Goal: Check status: Check status

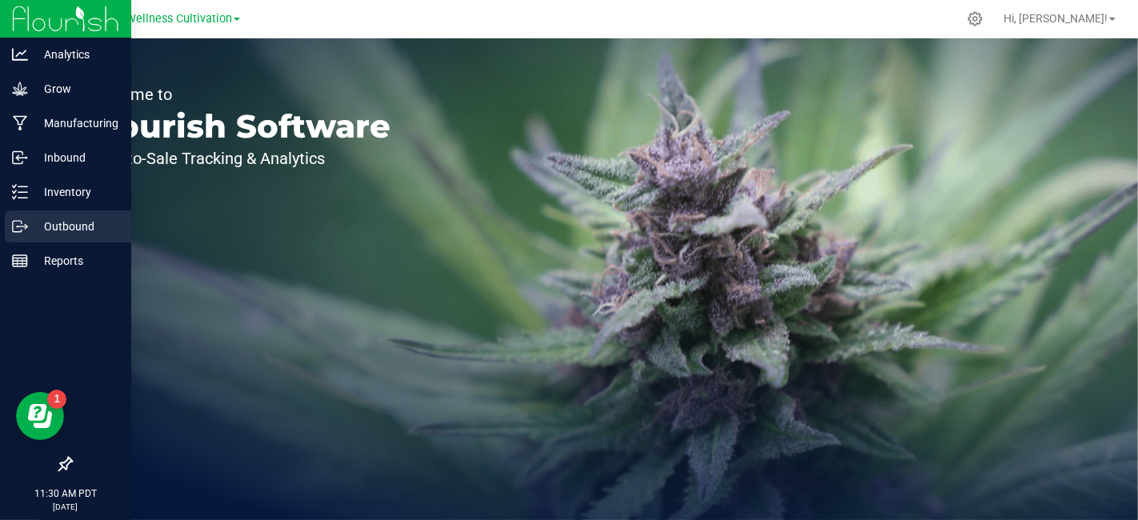
click at [74, 218] on p "Outbound" at bounding box center [76, 226] width 96 height 19
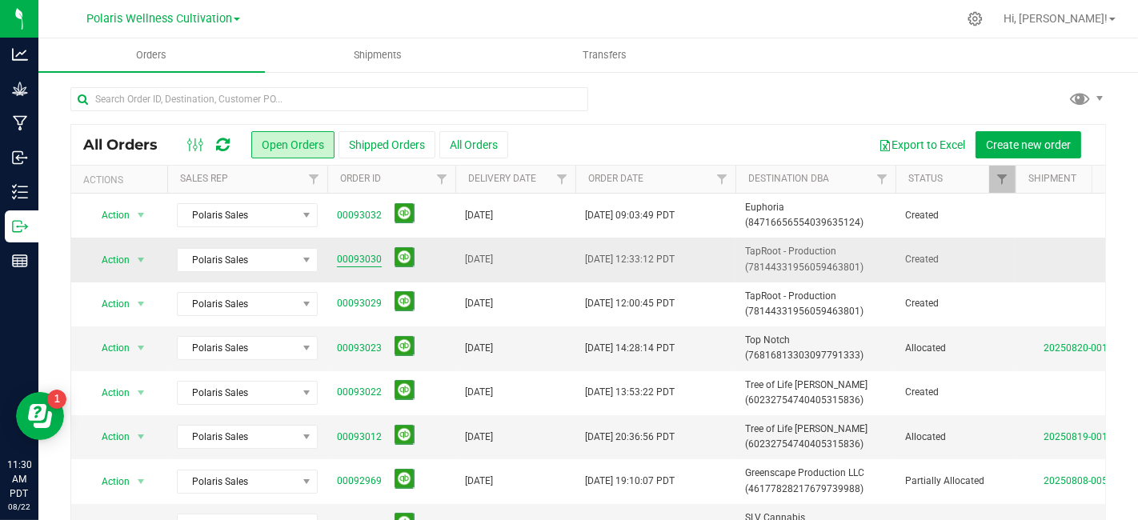
click at [355, 252] on link "00093030" at bounding box center [359, 259] width 45 height 15
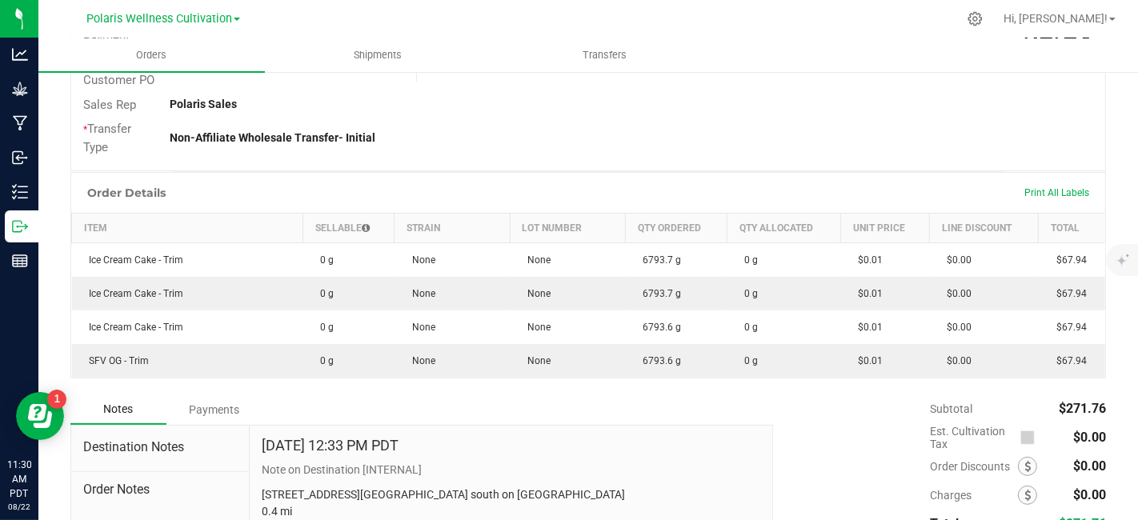
scroll to position [383, 0]
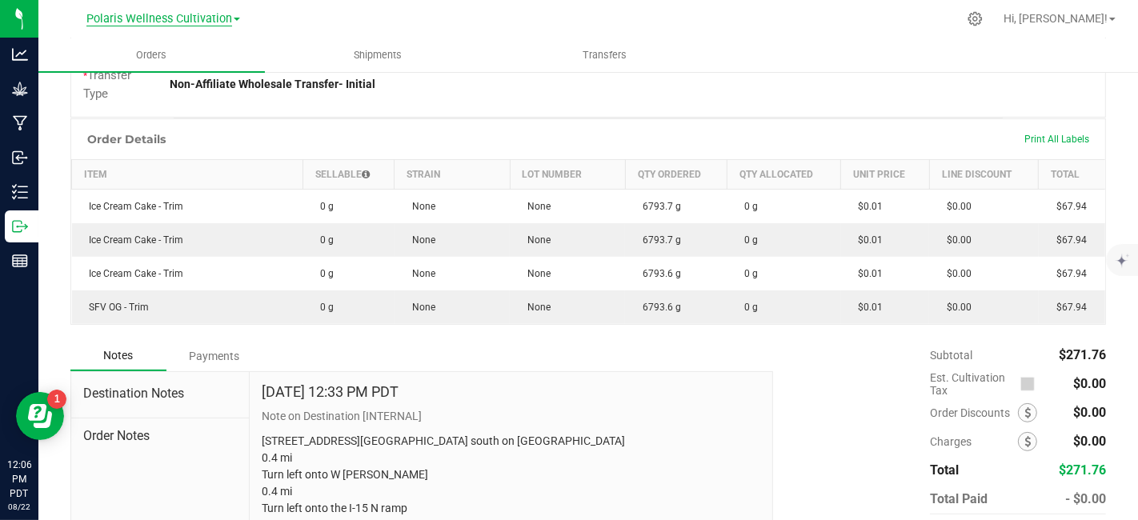
click at [231, 20] on span "Polaris Wellness Cultivation" at bounding box center [159, 19] width 146 height 14
click at [196, 83] on link "Polaris Wellness Production" at bounding box center [163, 78] width 234 height 22
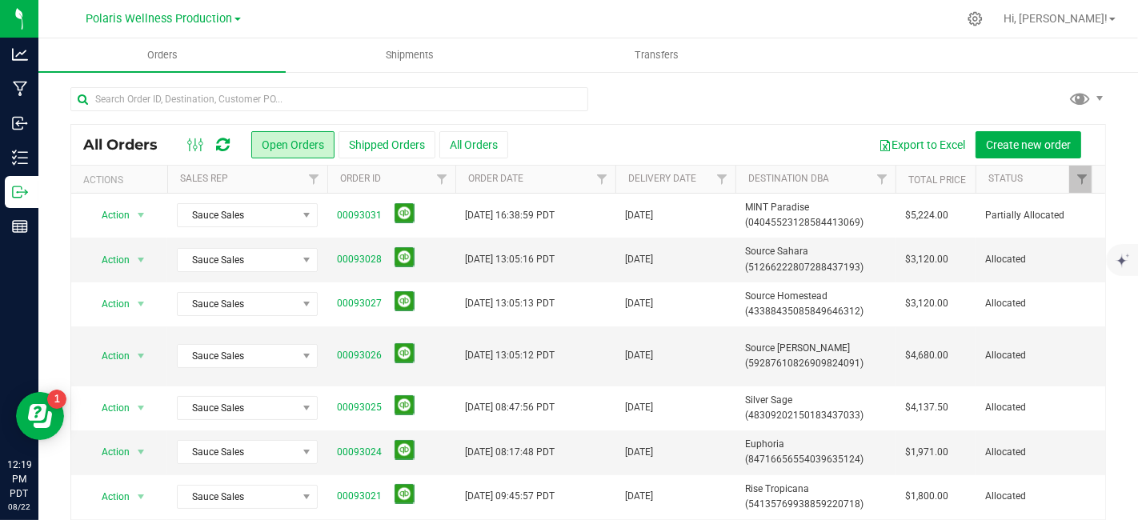
click at [240, 19] on div "Polaris Wellness Production Polaris Wellness Cultivation Polaris Wellness Produ…" at bounding box center [163, 18] width 234 height 25
click at [237, 19] on span at bounding box center [238, 19] width 6 height 3
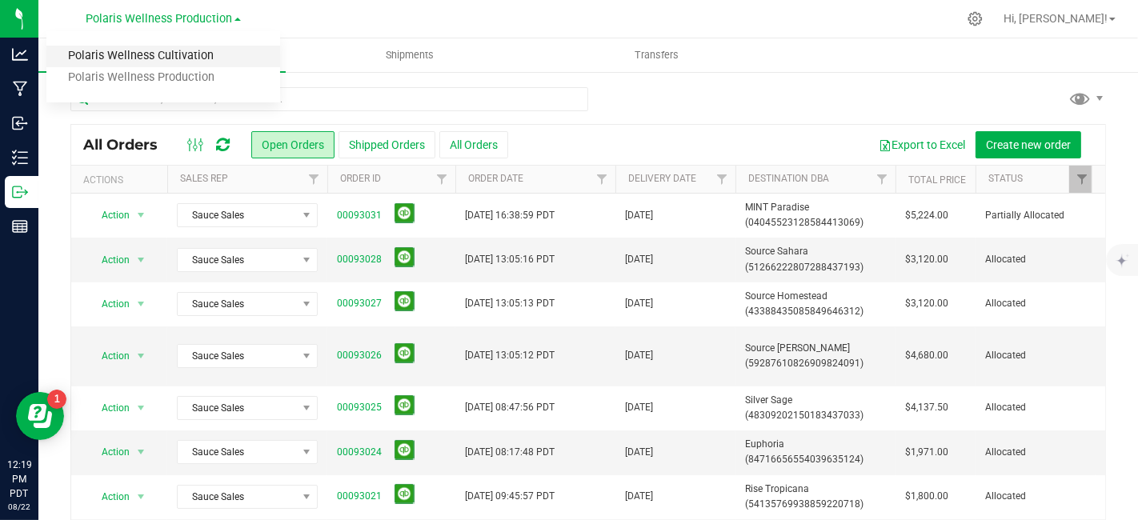
click at [187, 58] on link "Polaris Wellness Cultivation" at bounding box center [163, 57] width 234 height 22
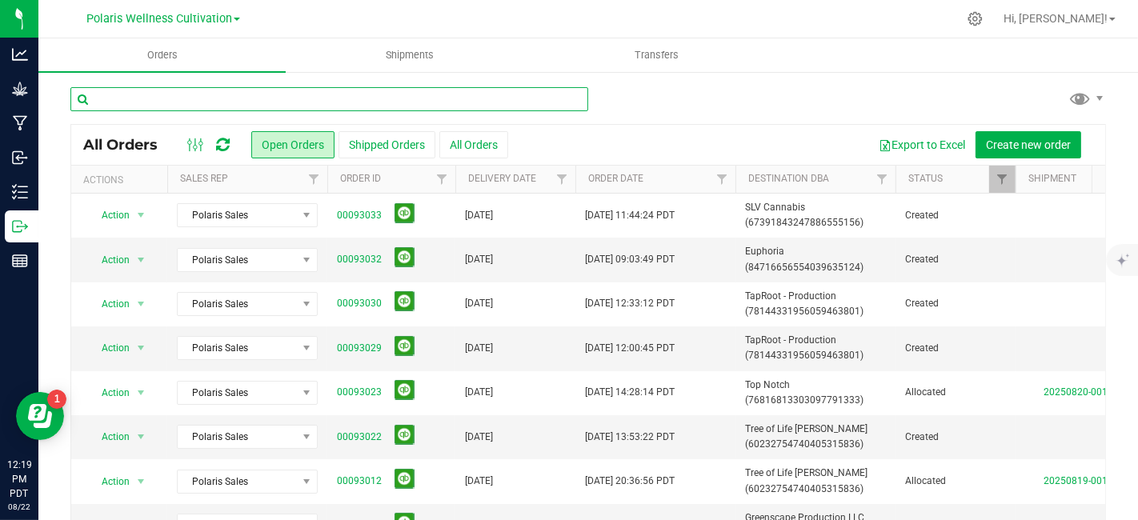
click at [219, 98] on input "text" at bounding box center [329, 99] width 518 height 24
type input "[PERSON_NAME]"
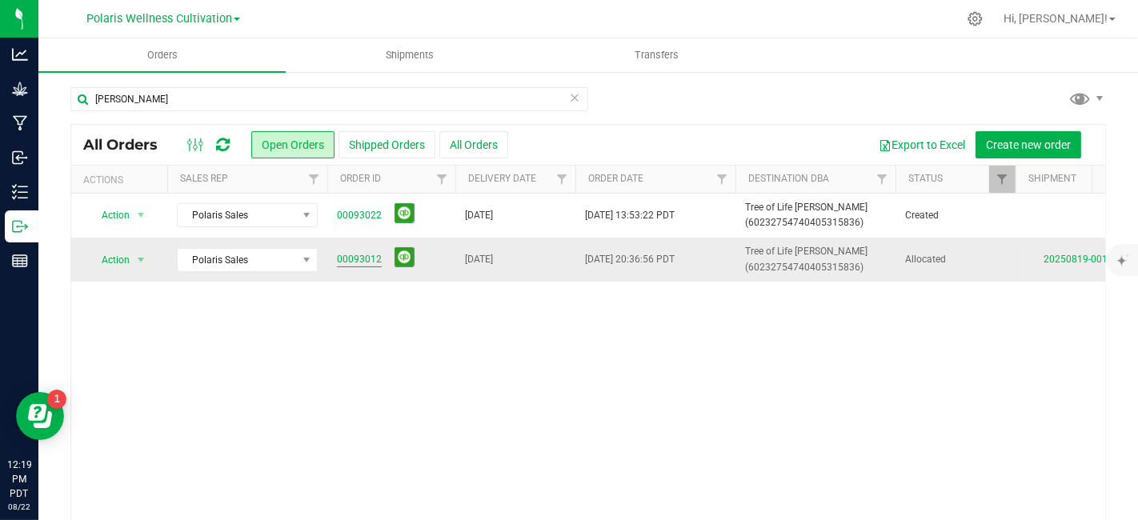
click at [359, 264] on link "00093012" at bounding box center [359, 259] width 45 height 15
